Goal: Task Accomplishment & Management: Manage account settings

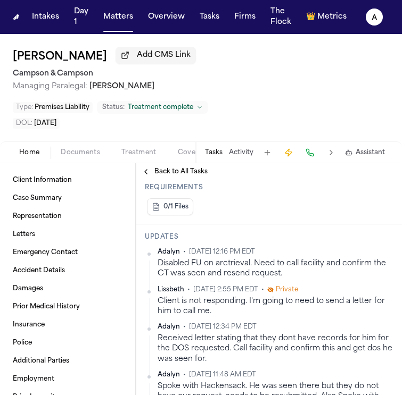
scroll to position [231, 0]
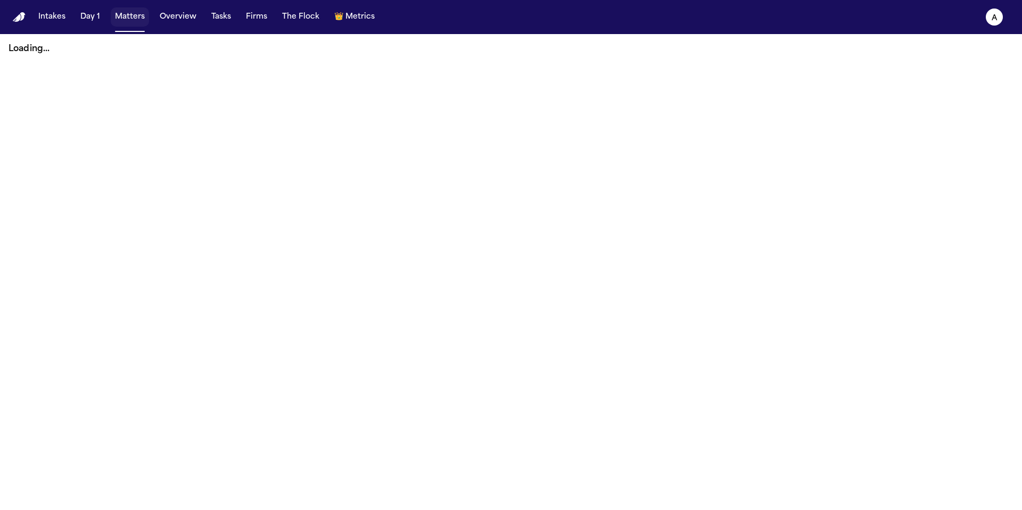
click at [136, 19] on button "Matters" at bounding box center [130, 16] width 38 height 19
click at [134, 17] on button "Matters" at bounding box center [130, 16] width 38 height 19
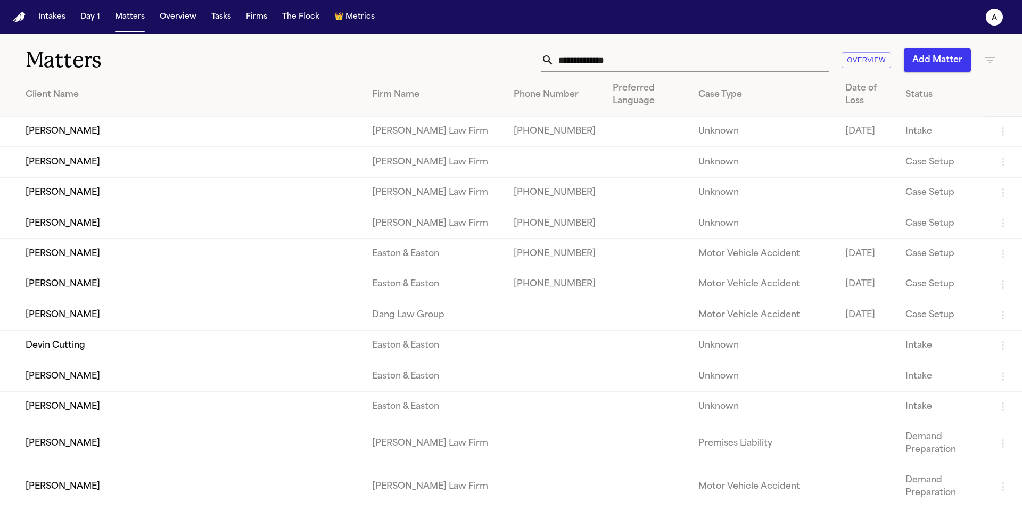
click at [639, 57] on input "text" at bounding box center [691, 59] width 275 height 23
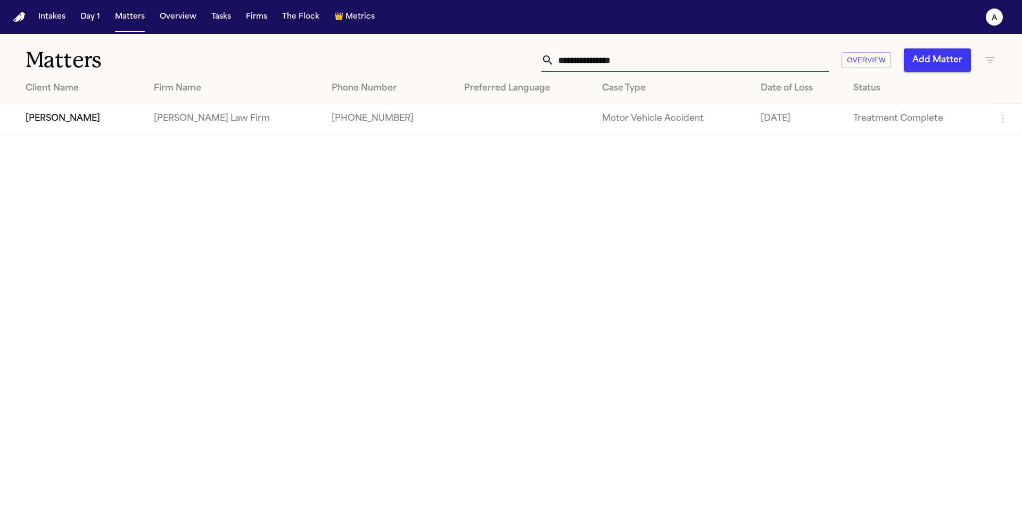
type input "**********"
click at [48, 113] on td "[PERSON_NAME]" at bounding box center [72, 119] width 145 height 30
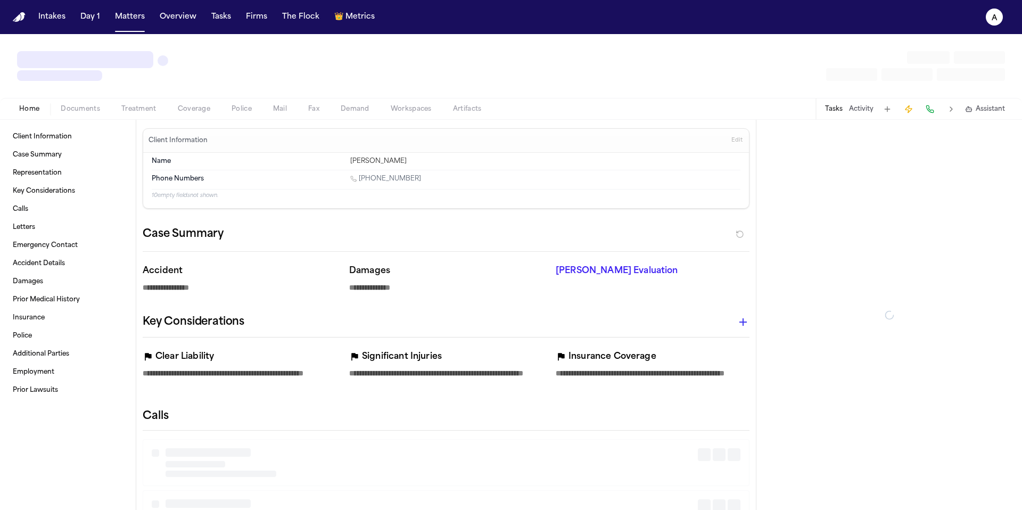
type textarea "*"
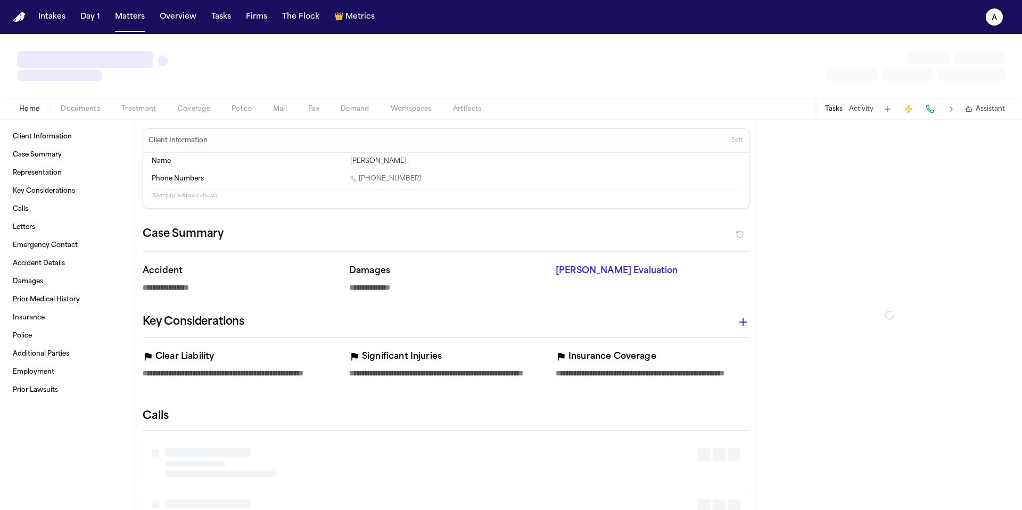
type textarea "*"
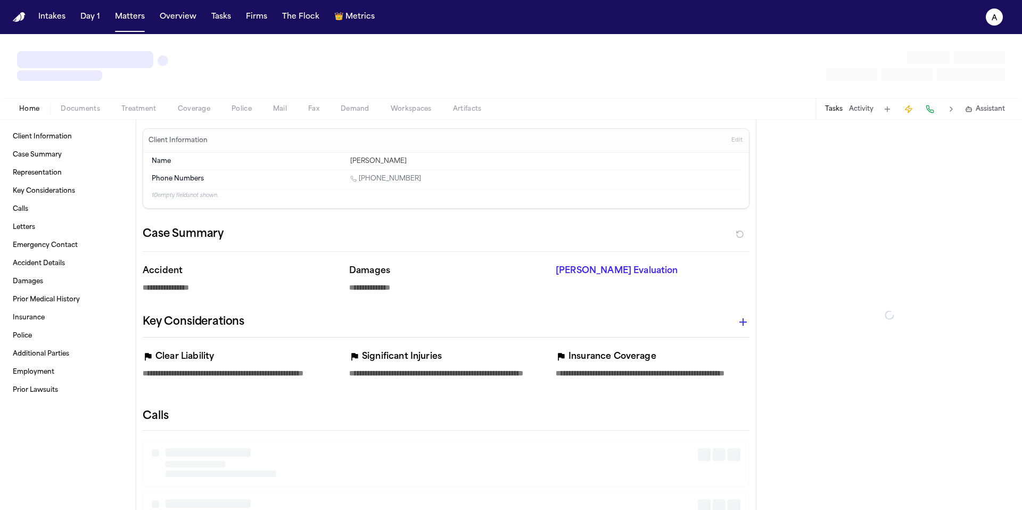
type textarea "*"
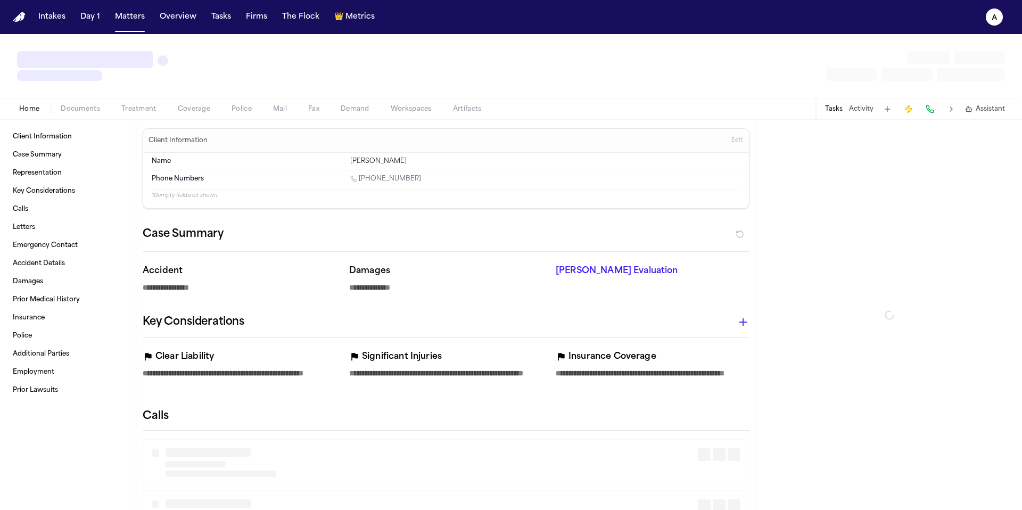
type textarea "*"
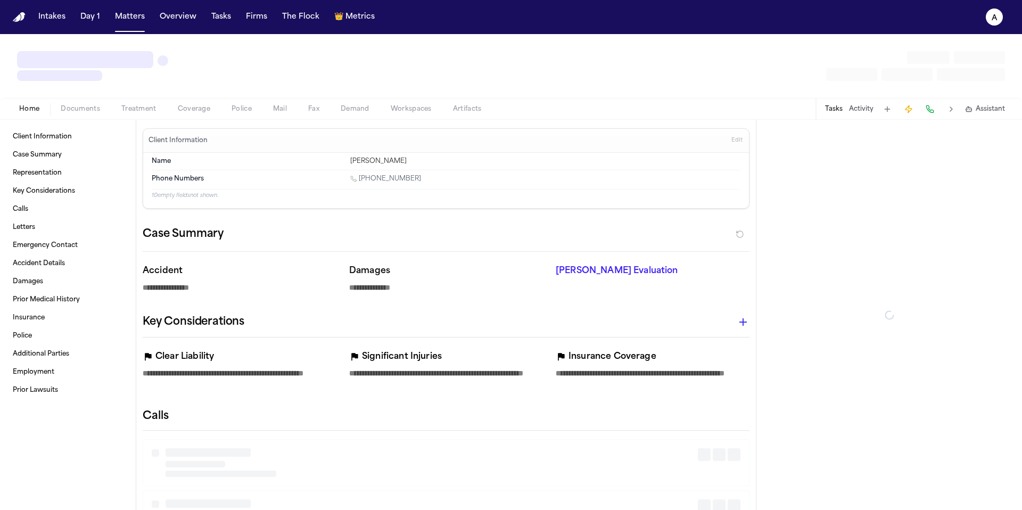
type textarea "*"
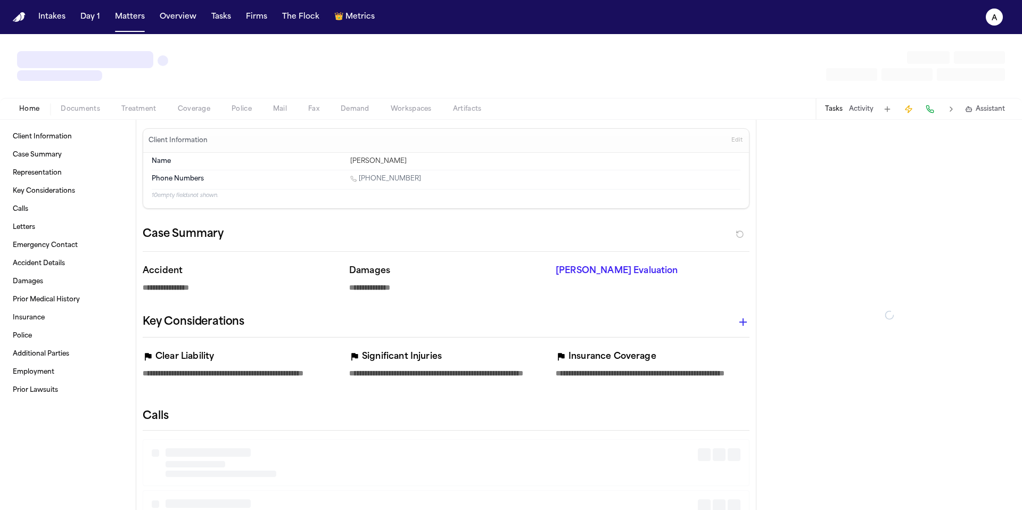
type textarea "*"
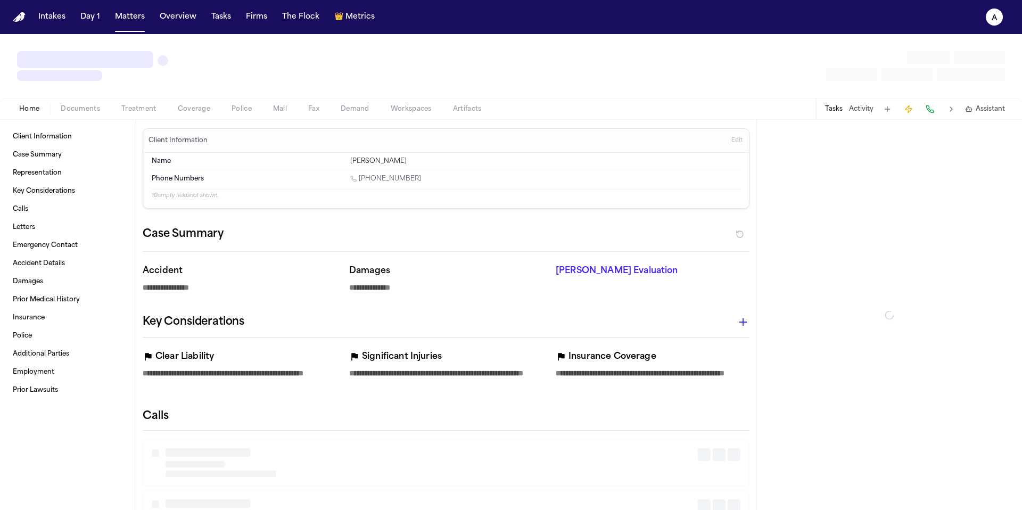
type textarea "*"
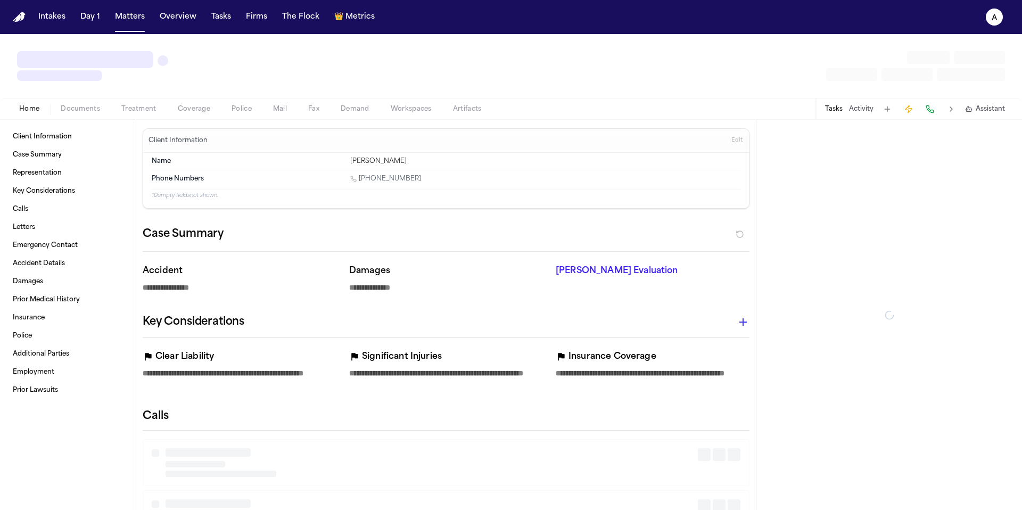
type textarea "*"
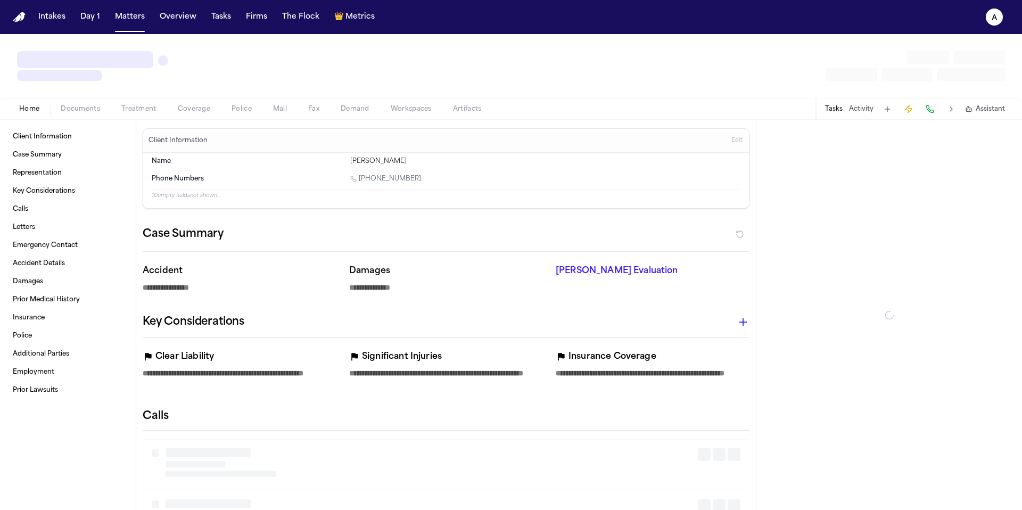
type textarea "*"
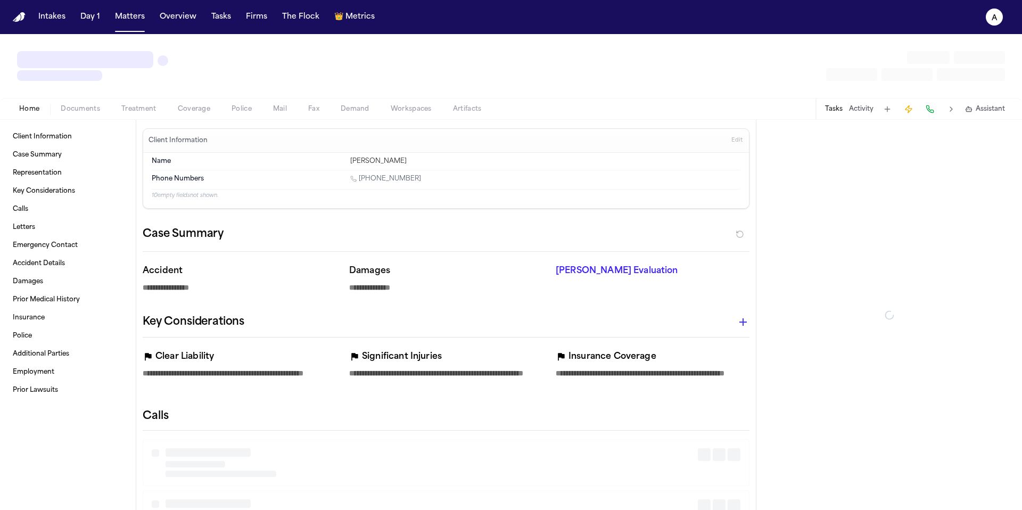
type textarea "*"
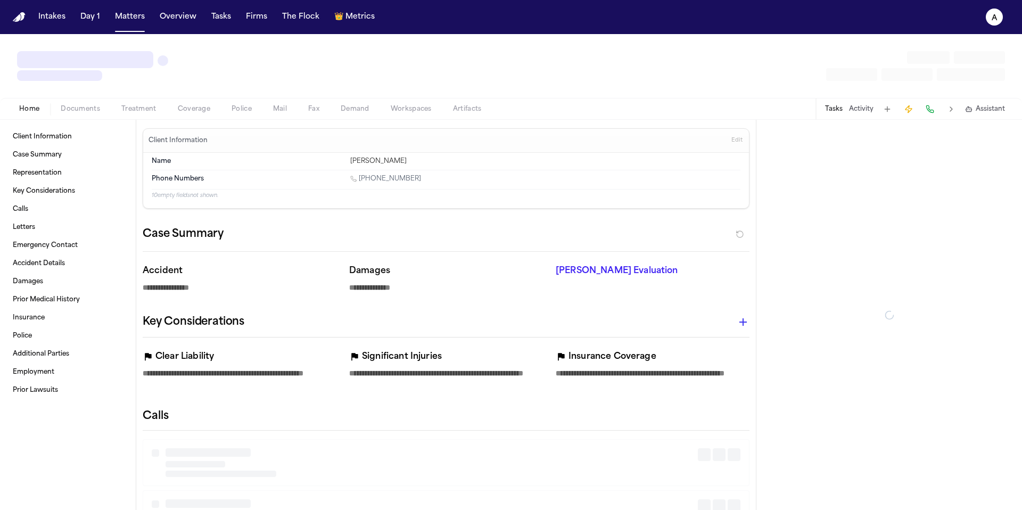
type textarea "*"
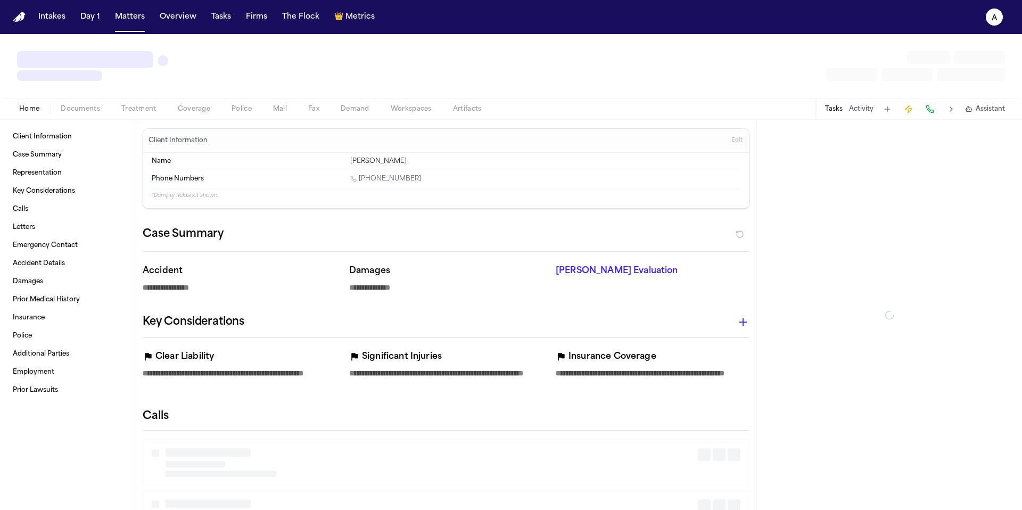
type textarea "*"
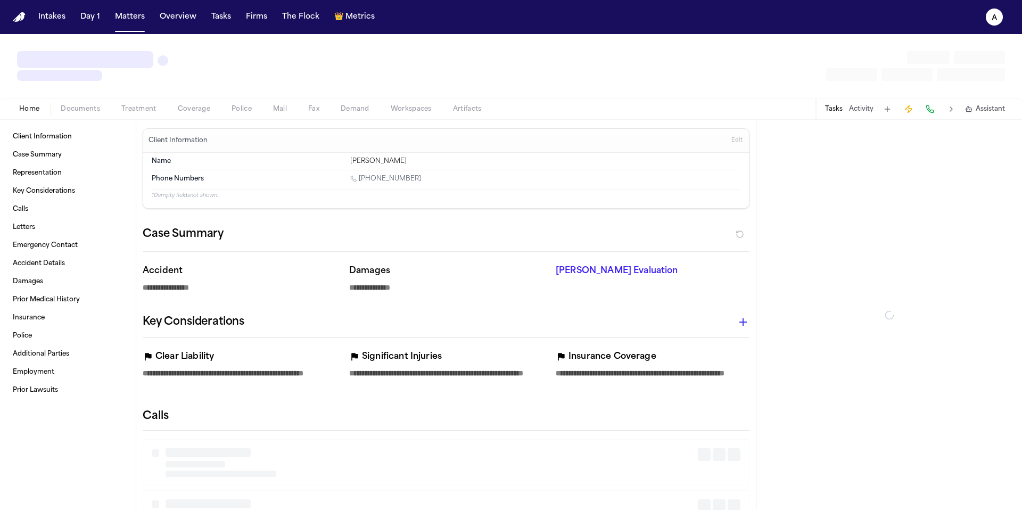
type textarea "*"
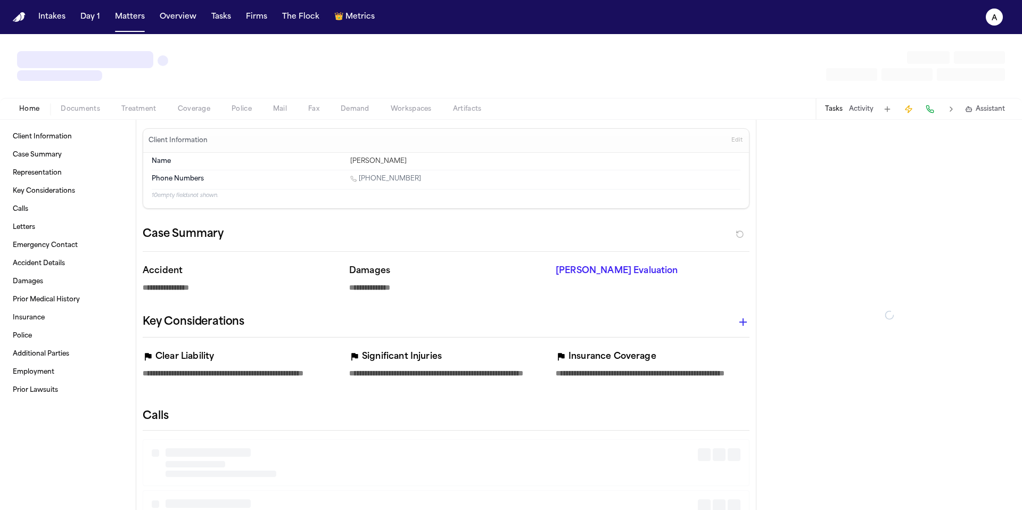
type textarea "*"
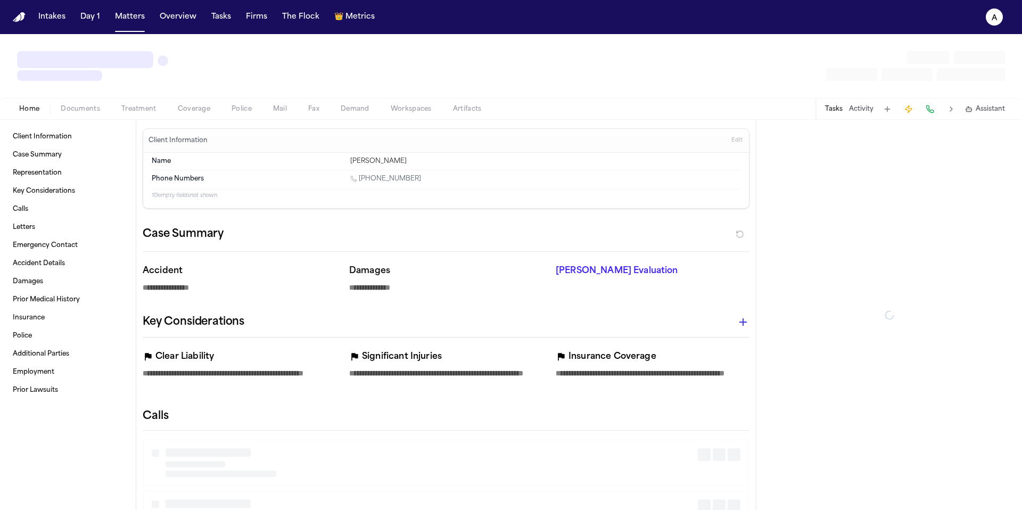
type textarea "*"
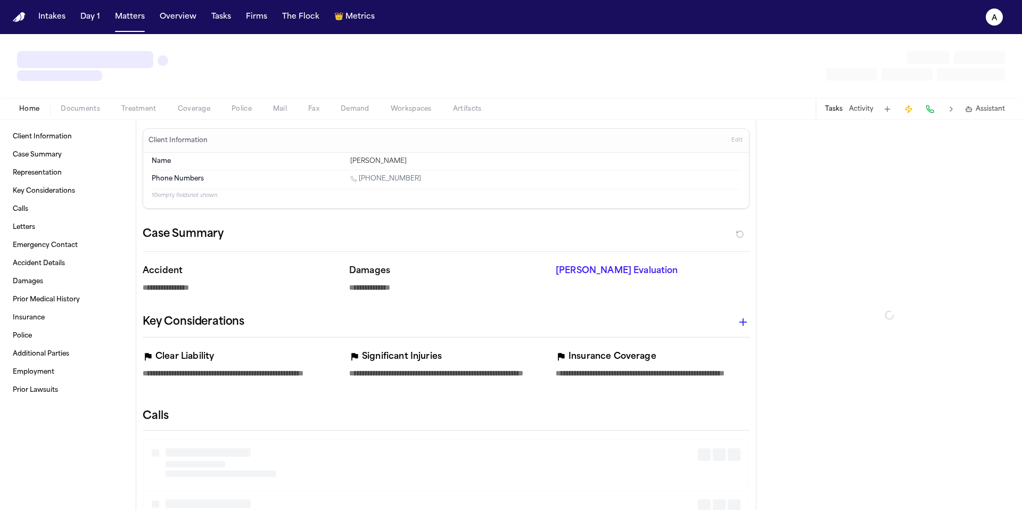
type textarea "*"
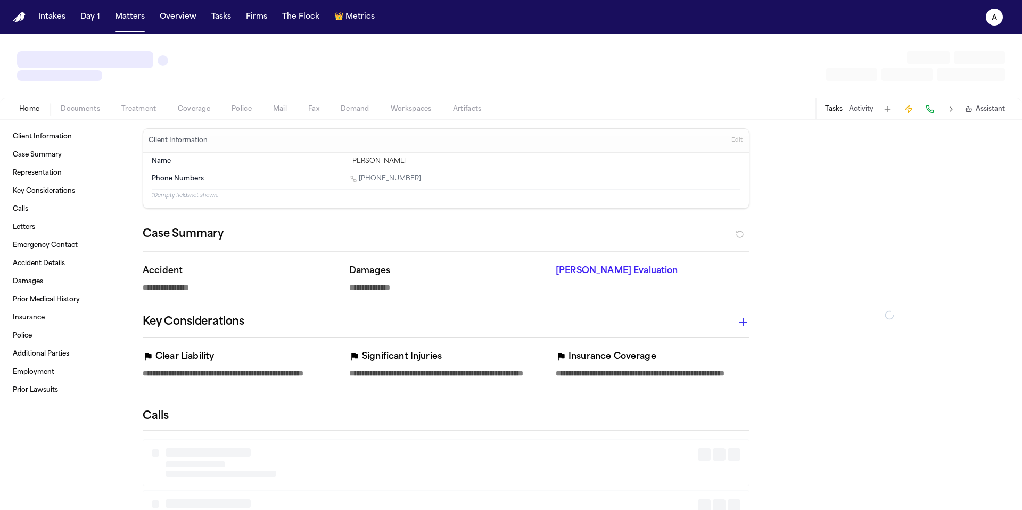
type textarea "*"
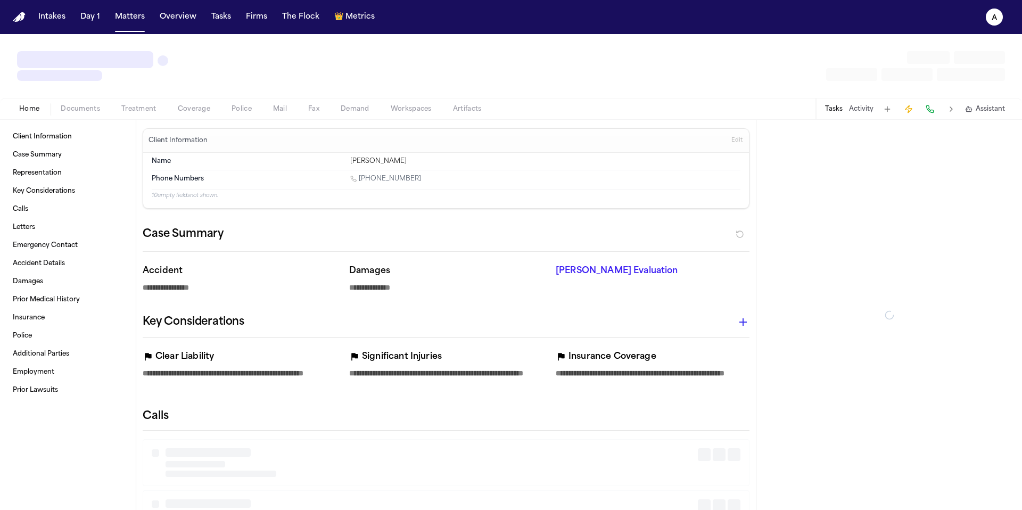
type textarea "*"
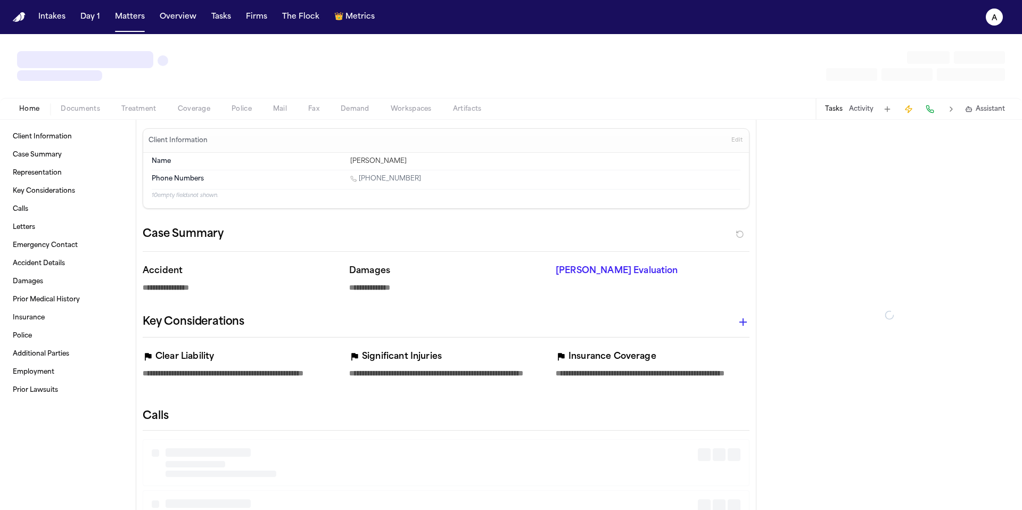
type textarea "*"
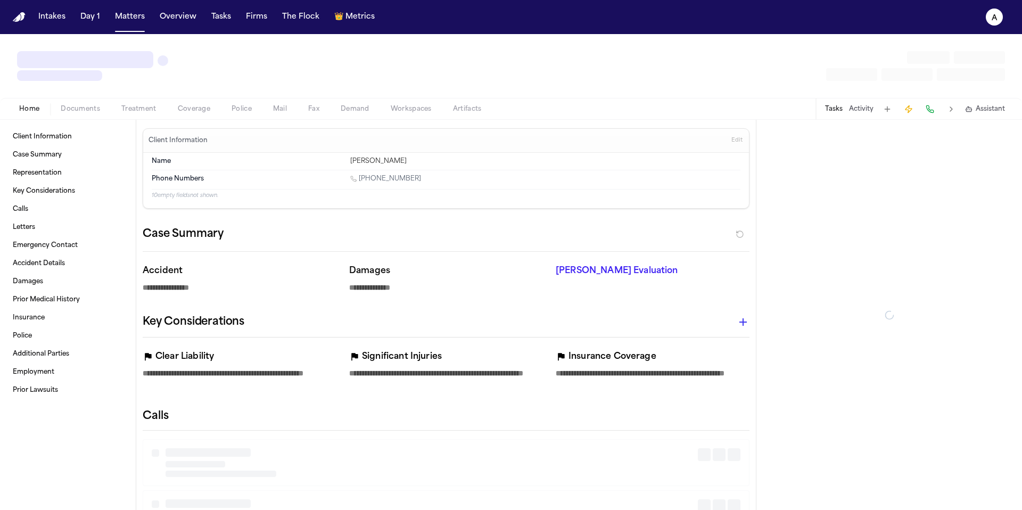
type textarea "*"
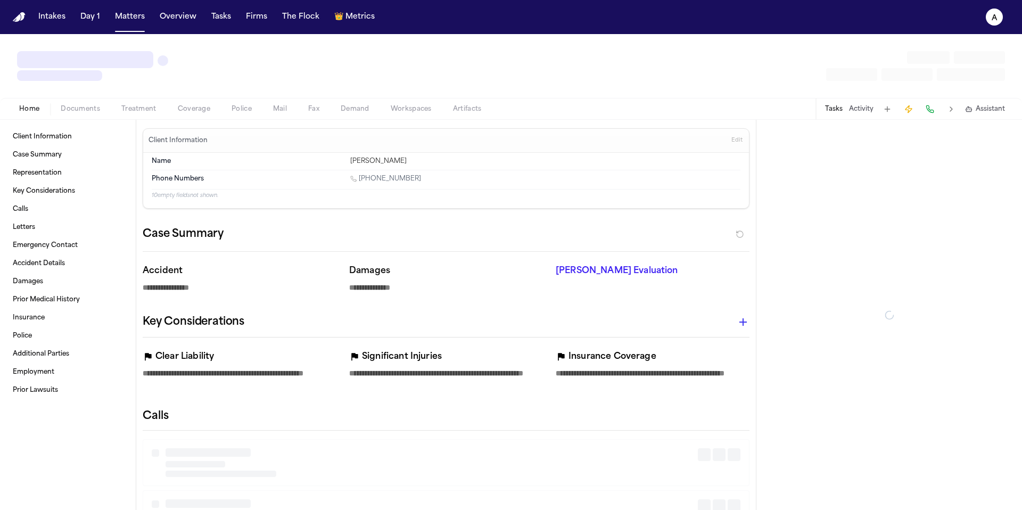
type textarea "*"
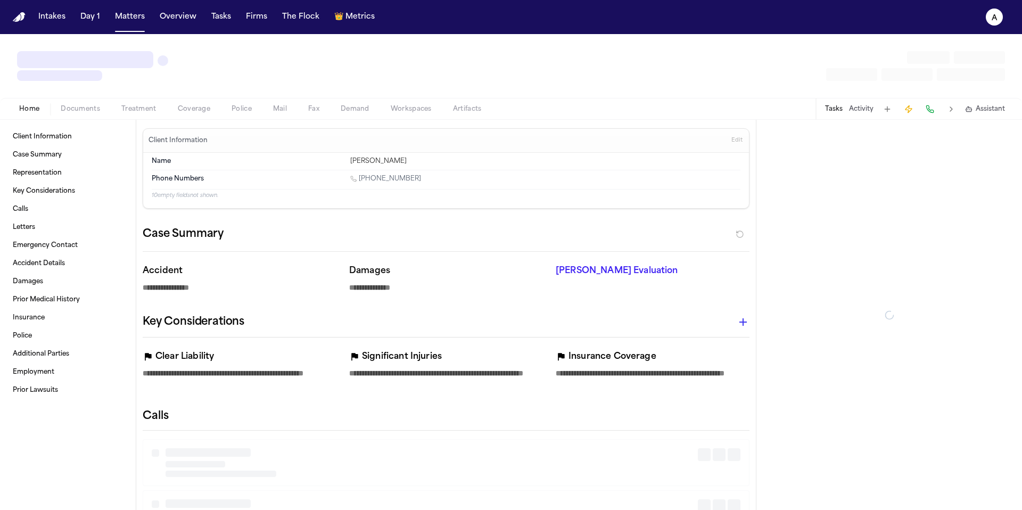
type textarea "*"
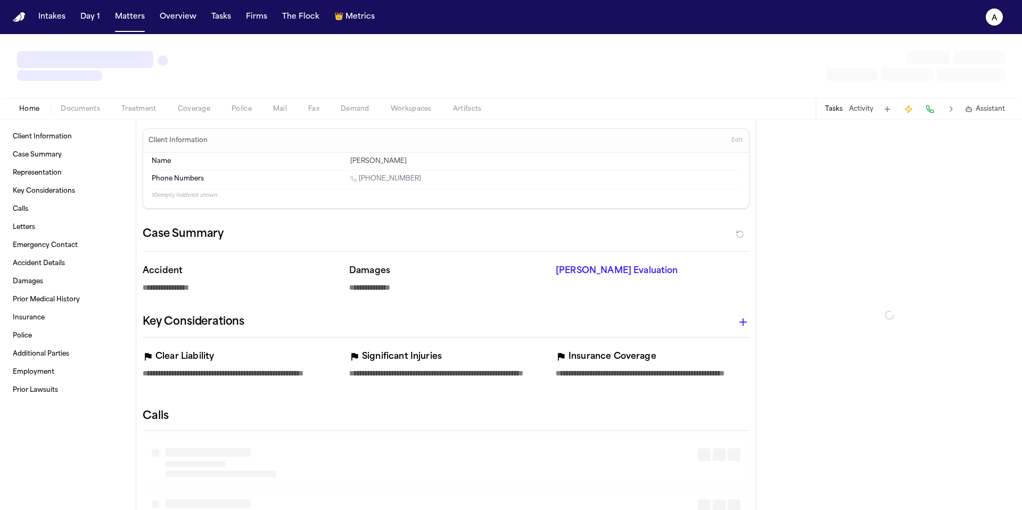
type textarea "*"
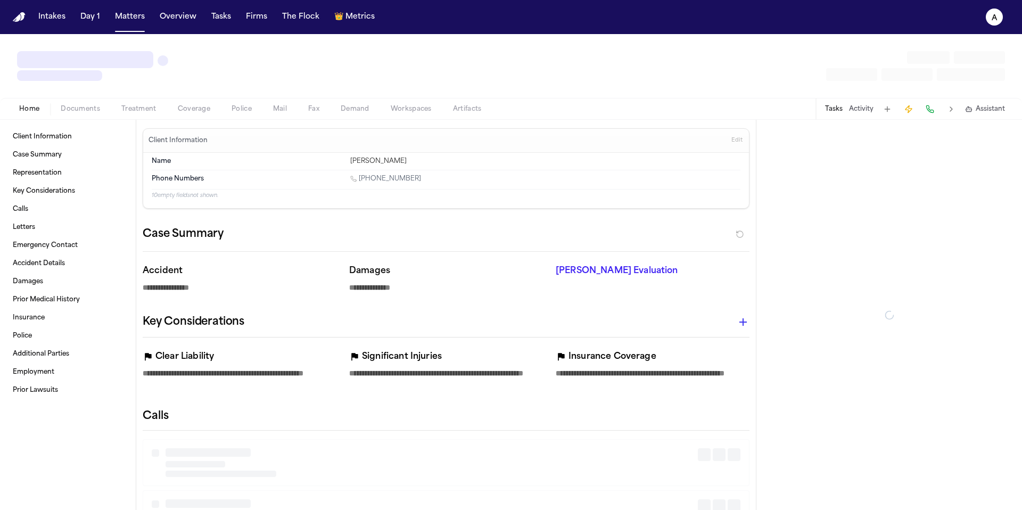
type textarea "*"
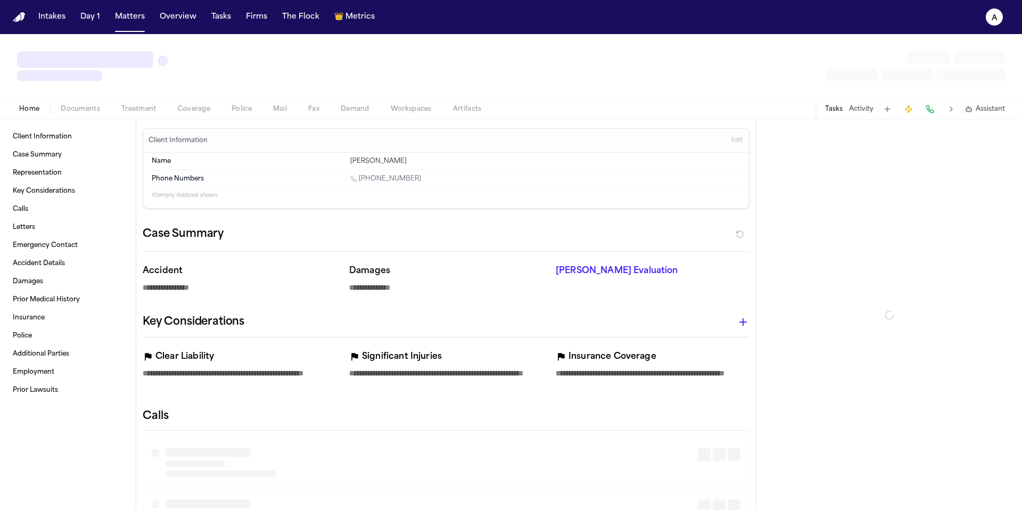
type textarea "*"
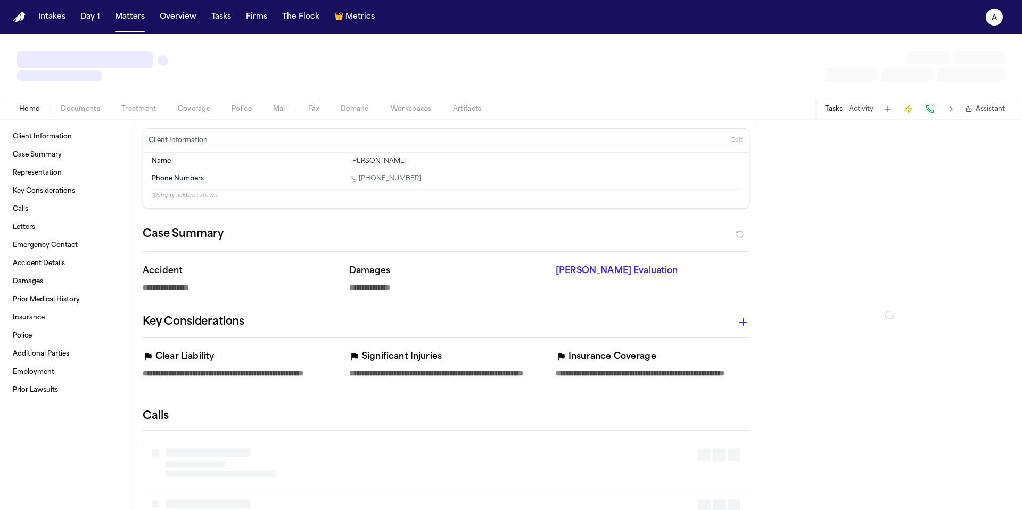
type textarea "*"
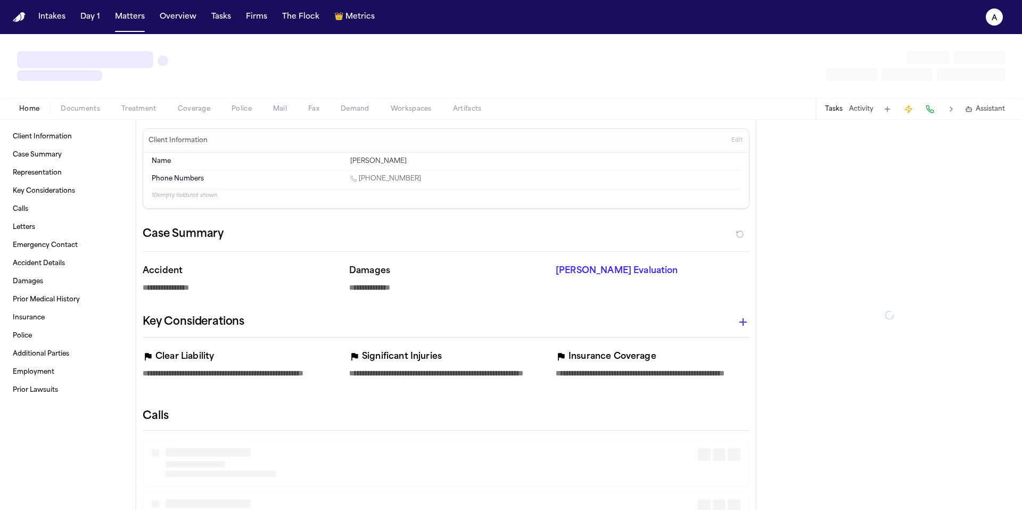
type textarea "*"
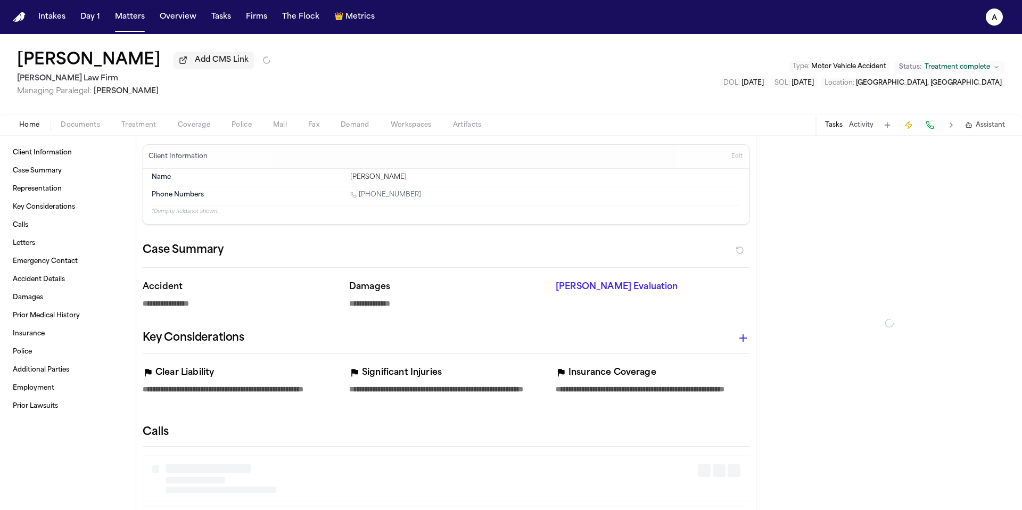
type textarea "*"
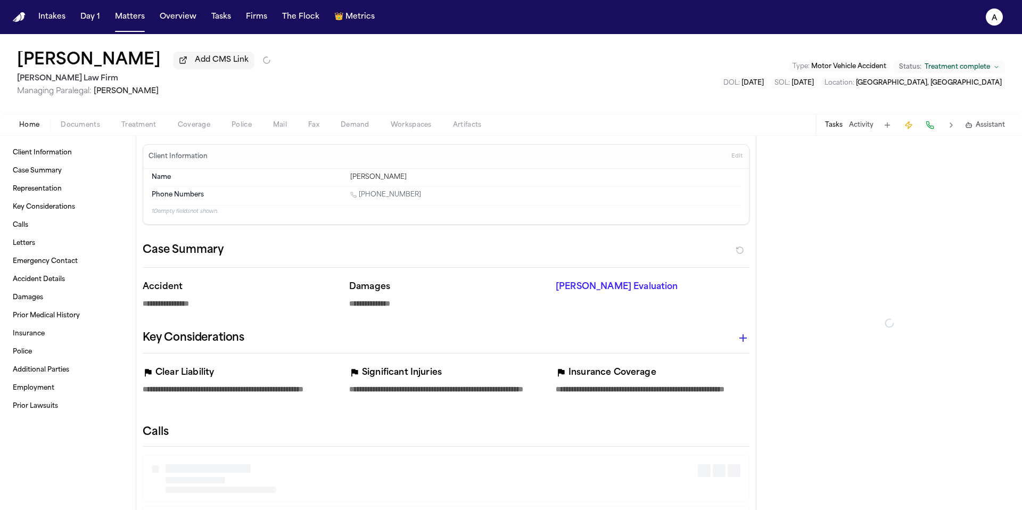
type textarea "*"
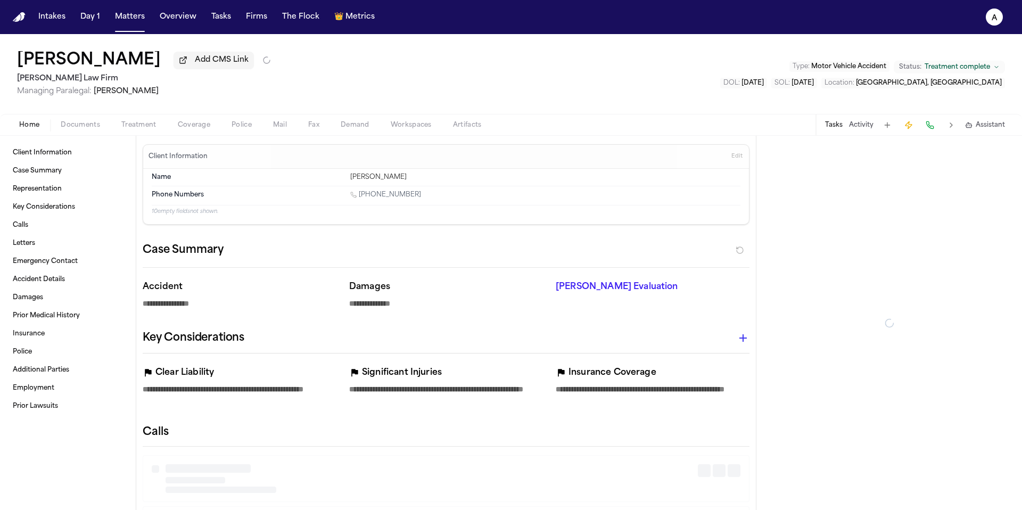
type textarea "*"
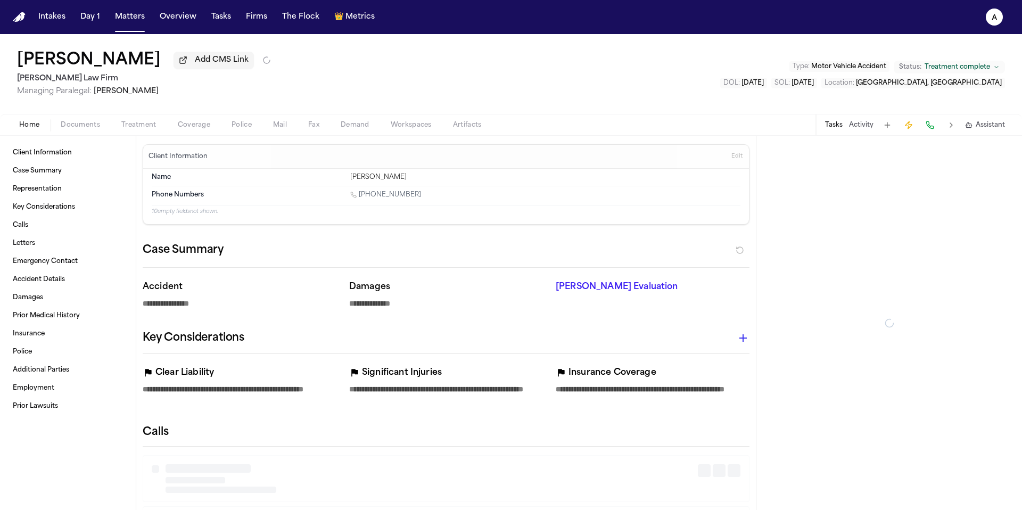
type textarea "*"
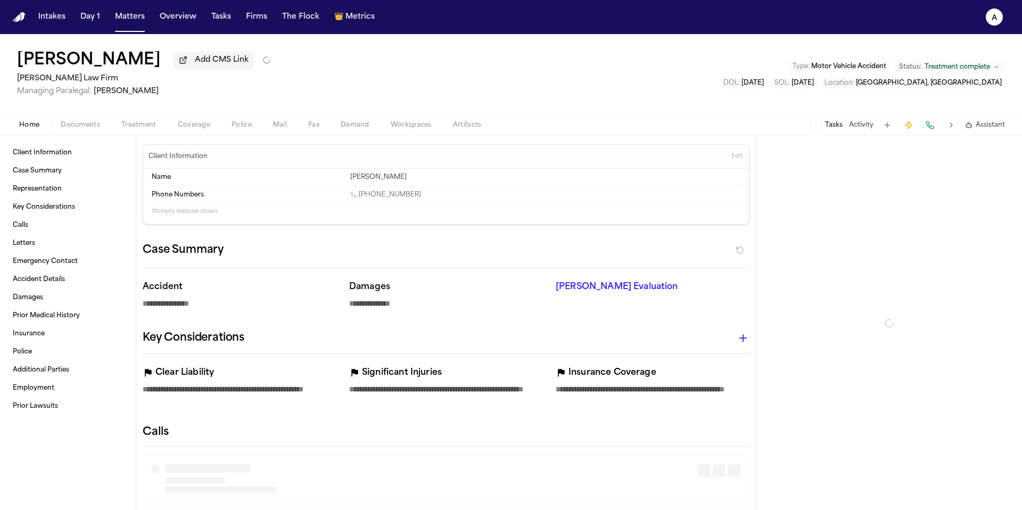
type textarea "*"
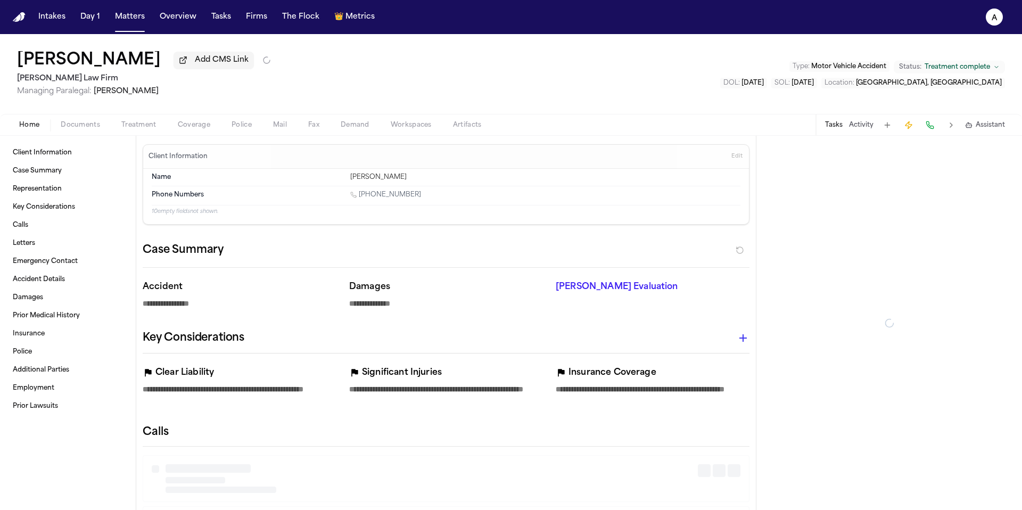
type textarea "*"
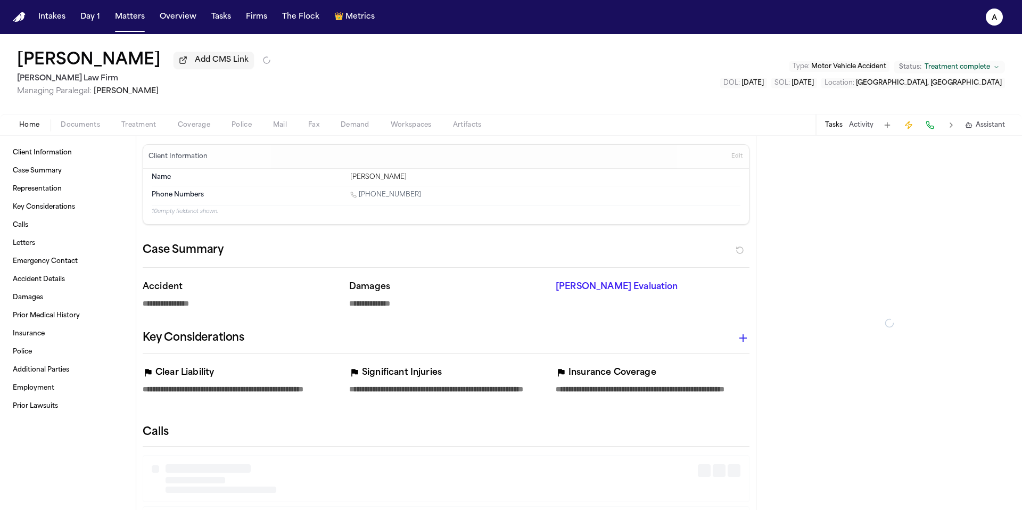
type textarea "*"
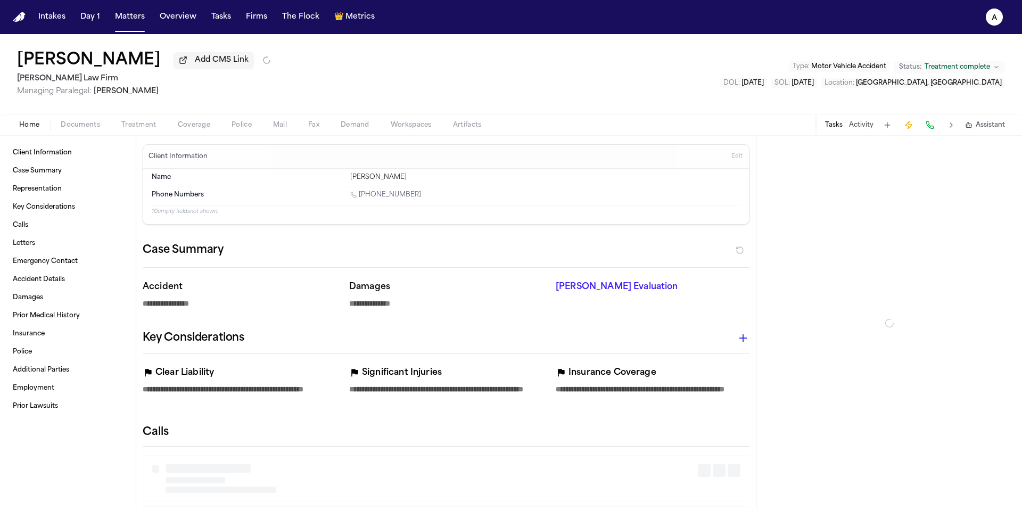
type textarea "*"
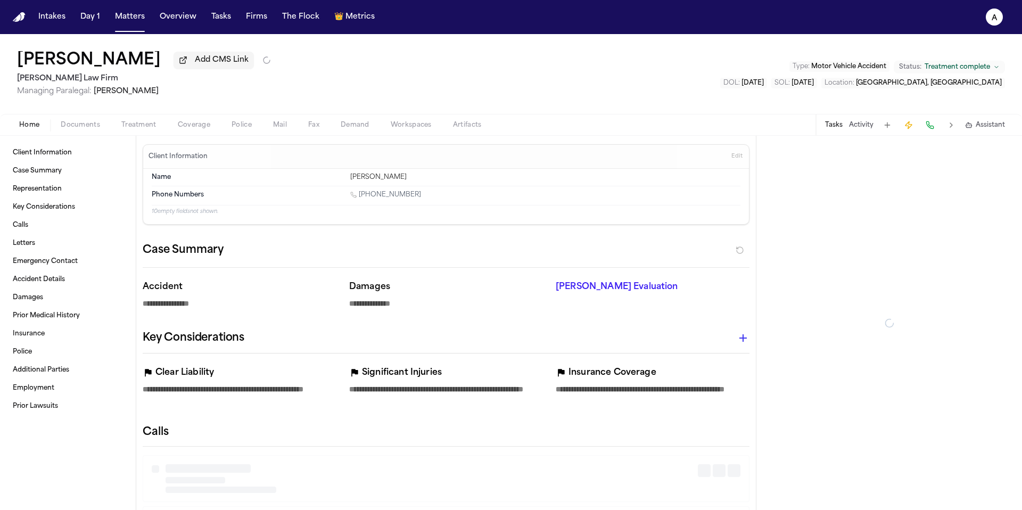
type textarea "*"
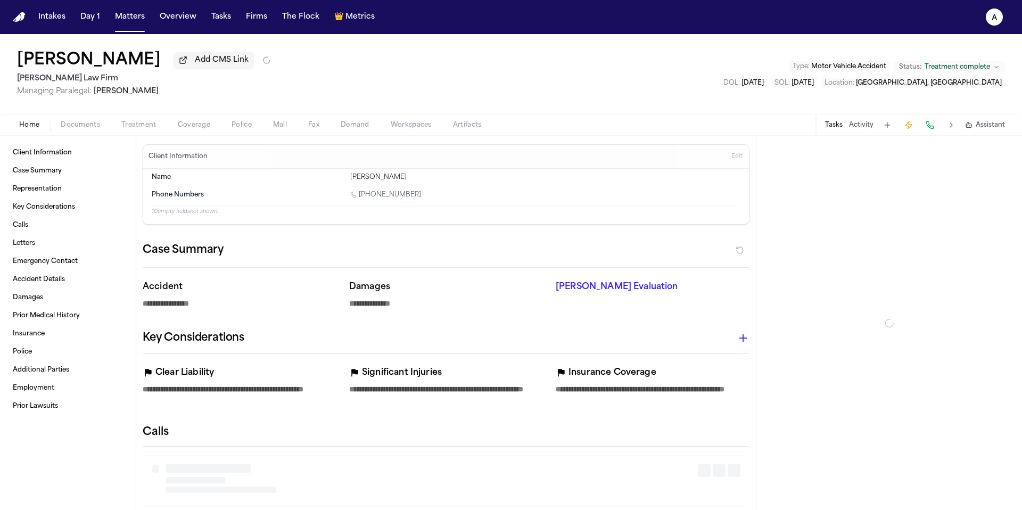
type textarea "*"
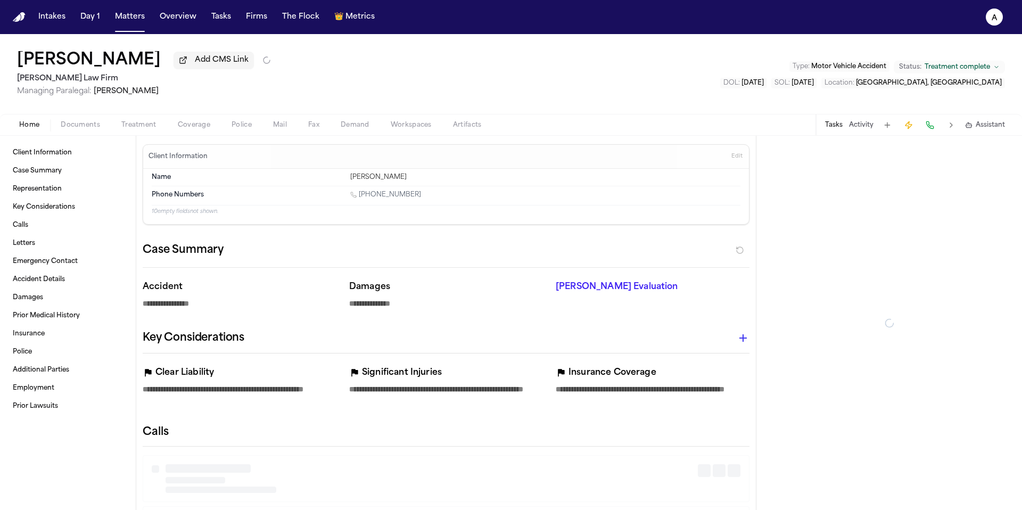
type textarea "*"
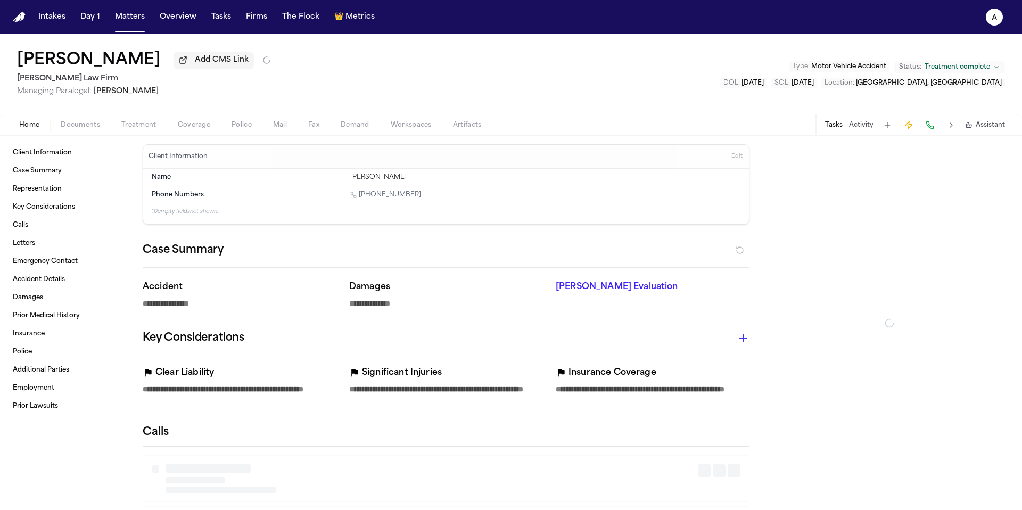
type textarea "*"
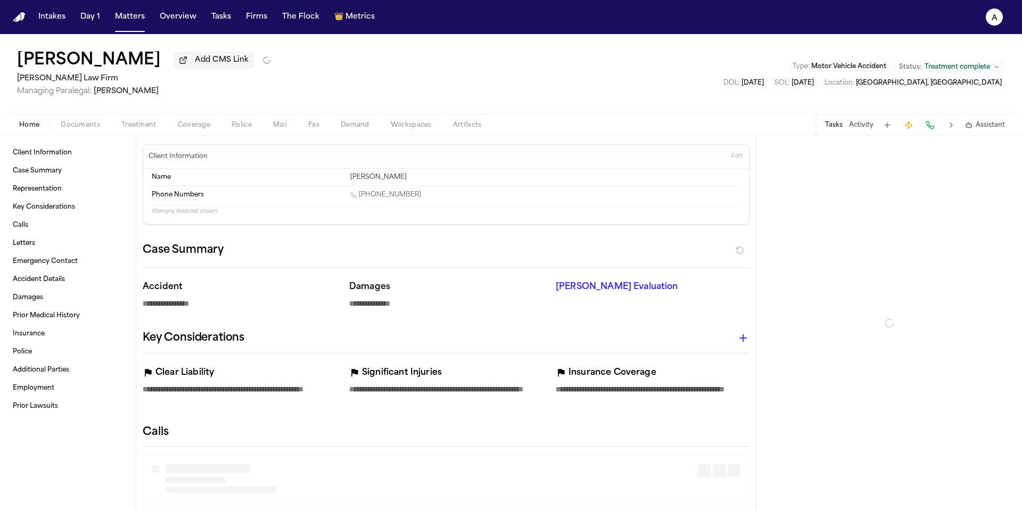
type textarea "*"
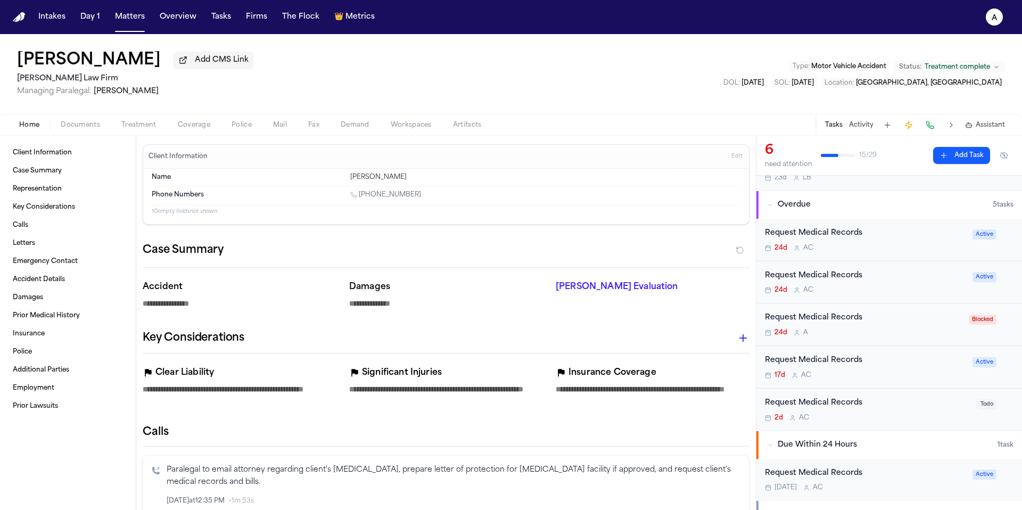
scroll to position [42, 0]
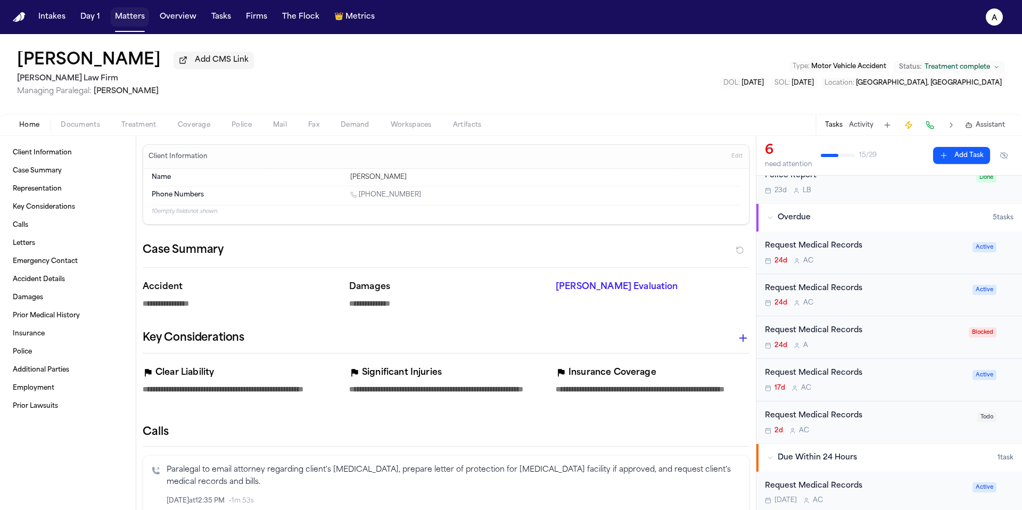
click at [136, 19] on button "Matters" at bounding box center [130, 16] width 38 height 19
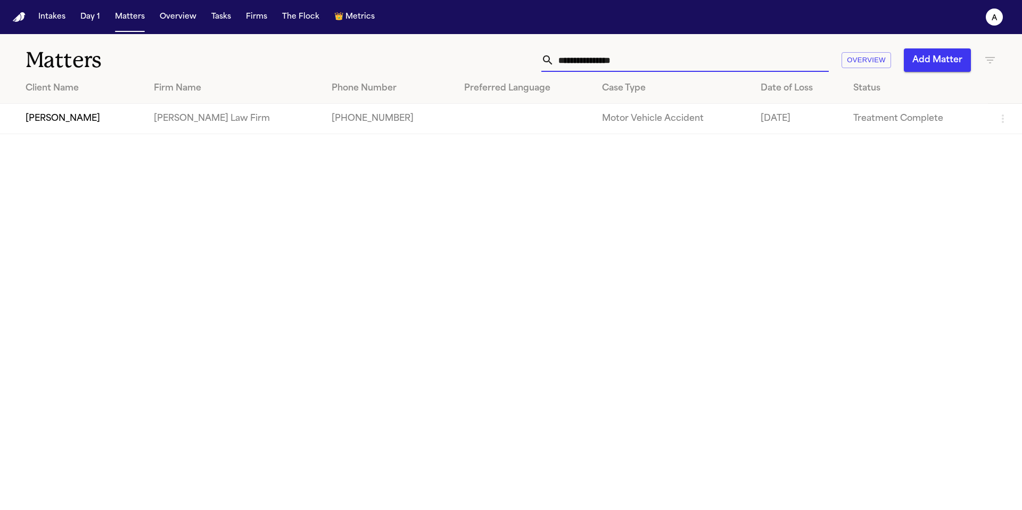
drag, startPoint x: 664, startPoint y: 63, endPoint x: 505, endPoint y: 60, distance: 159.7
click at [505, 60] on div "**********" at bounding box center [652, 59] width 688 height 23
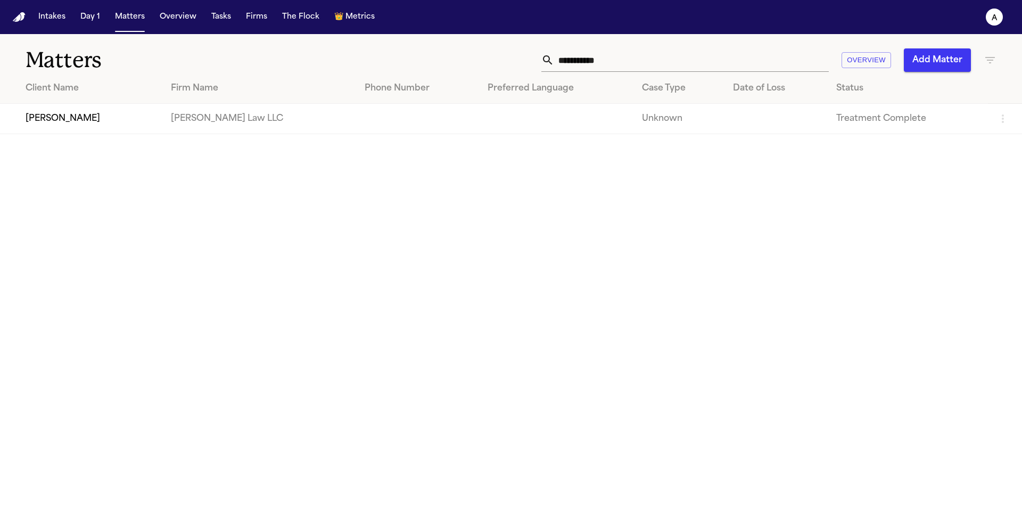
click at [210, 114] on td "[PERSON_NAME] Law LLC" at bounding box center [259, 119] width 194 height 30
click at [65, 125] on td "[PERSON_NAME]" at bounding box center [81, 119] width 162 height 30
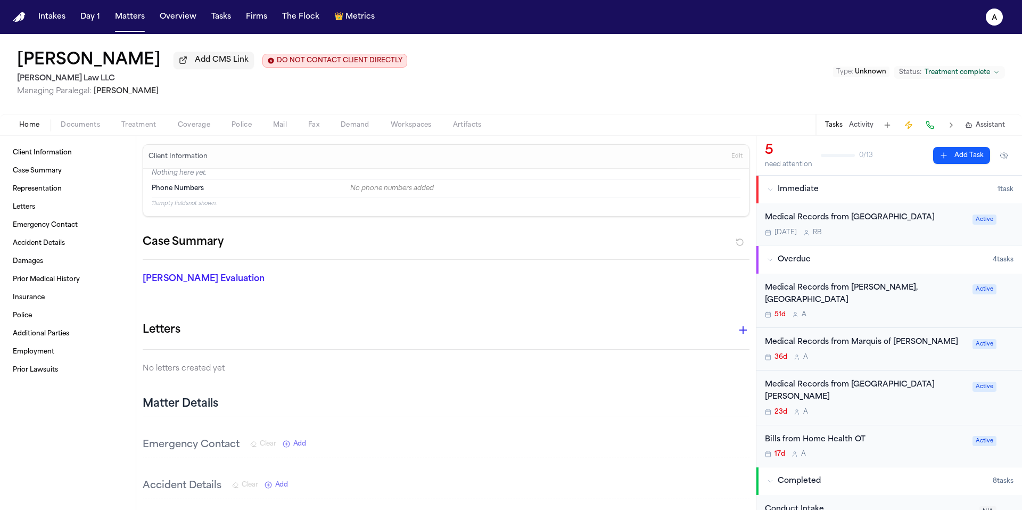
click at [922, 234] on div "[DATE] R B" at bounding box center [865, 232] width 201 height 9
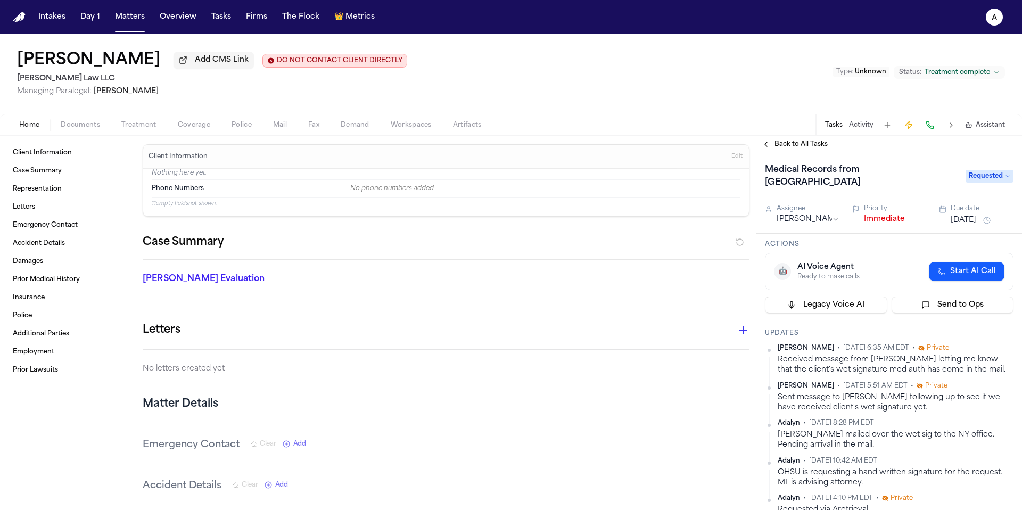
click at [981, 361] on div "Received message from [PERSON_NAME] letting me know that the client's wet signa…" at bounding box center [896, 364] width 236 height 21
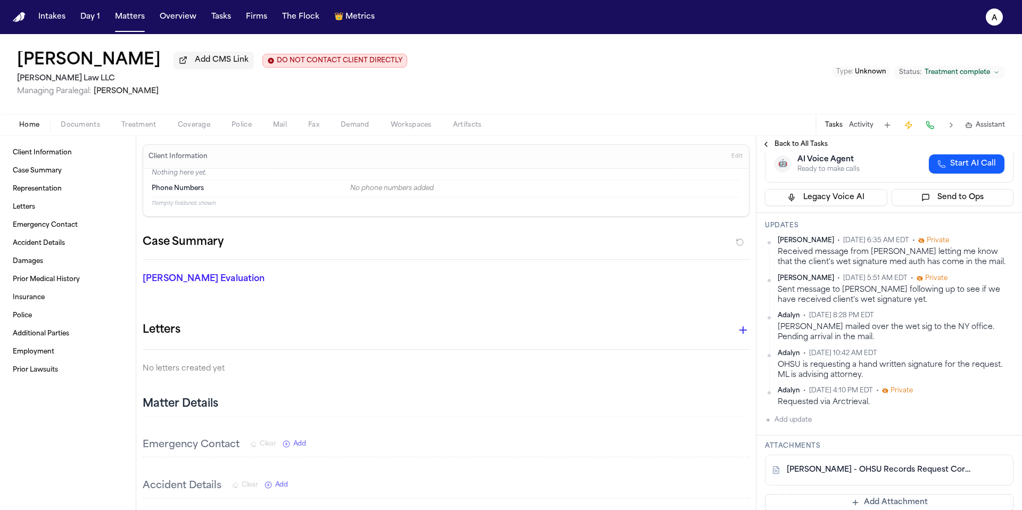
scroll to position [108, 0]
click at [907, 464] on link "[PERSON_NAME] - OHSU Records Request Correspondence and POA - [DATE]" at bounding box center [879, 469] width 184 height 11
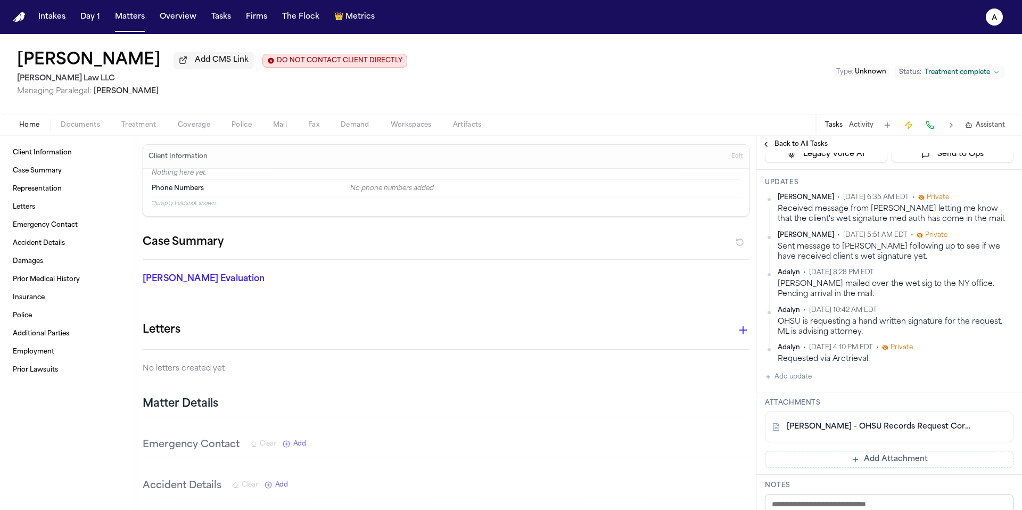
scroll to position [155, 0]
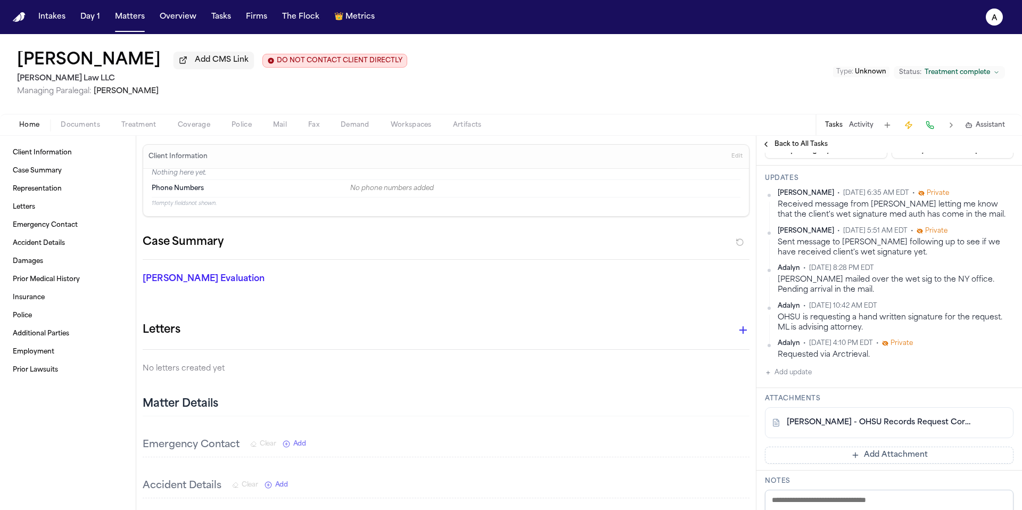
click at [926, 417] on link "[PERSON_NAME] - OHSU Records Request Correspondence and POA - [DATE]" at bounding box center [879, 422] width 184 height 11
